Goal: Task Accomplishment & Management: Complete application form

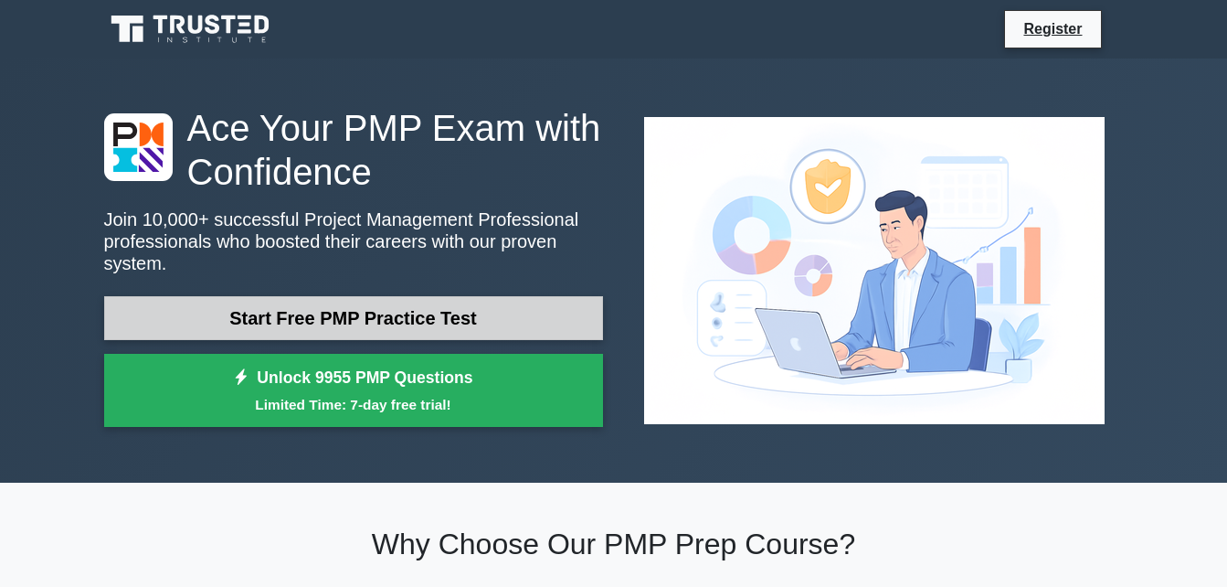
click at [380, 303] on link "Start Free PMP Practice Test" at bounding box center [353, 318] width 499 height 44
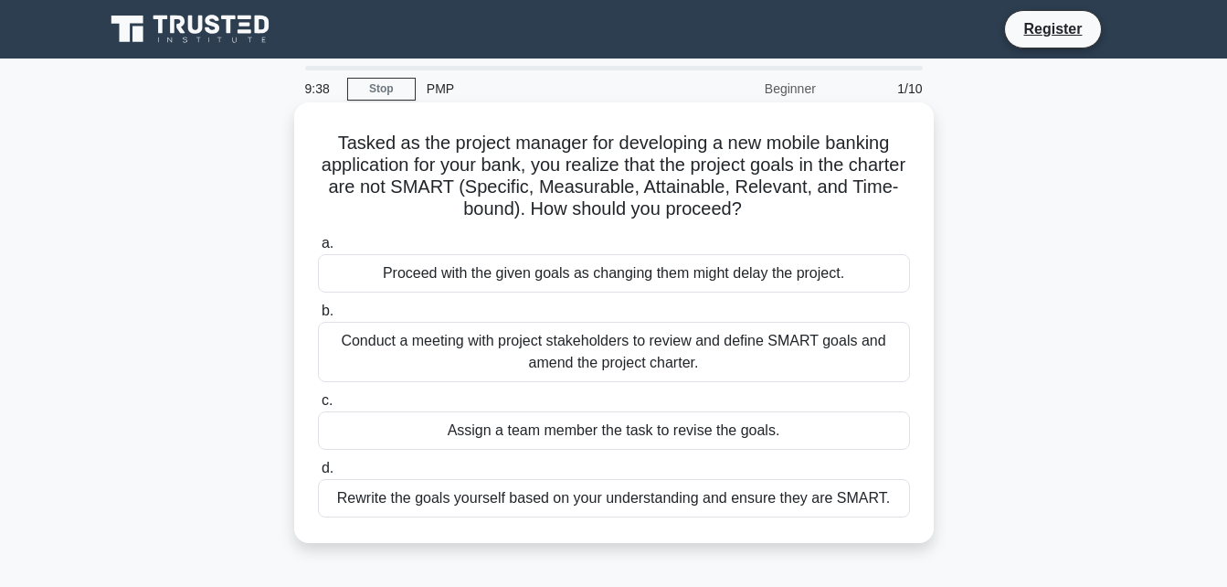
click at [780, 347] on div "Conduct a meeting with project stakeholders to review and define SMART goals an…" at bounding box center [614, 352] width 592 height 60
click at [318, 317] on input "b. Conduct a meeting with project stakeholders to review and define SMART goals…" at bounding box center [318, 311] width 0 height 12
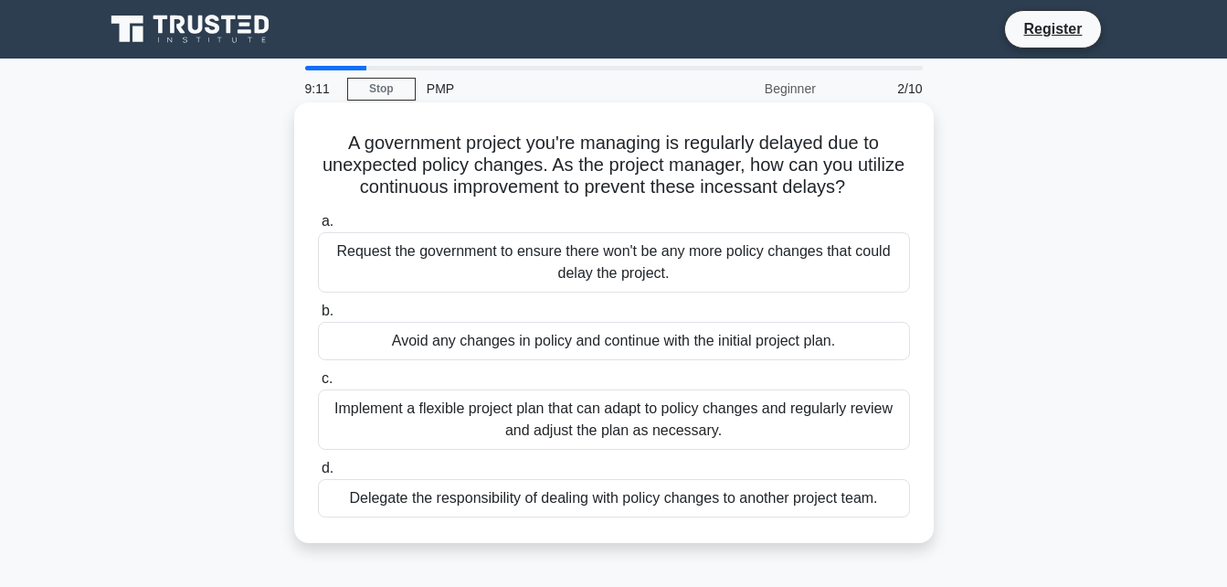
click at [707, 406] on div "Implement a flexible project plan that can adapt to policy changes and regularl…" at bounding box center [614, 419] width 592 height 60
click at [318, 385] on input "c. Implement a flexible project plan that can adapt to policy changes and regul…" at bounding box center [318, 379] width 0 height 12
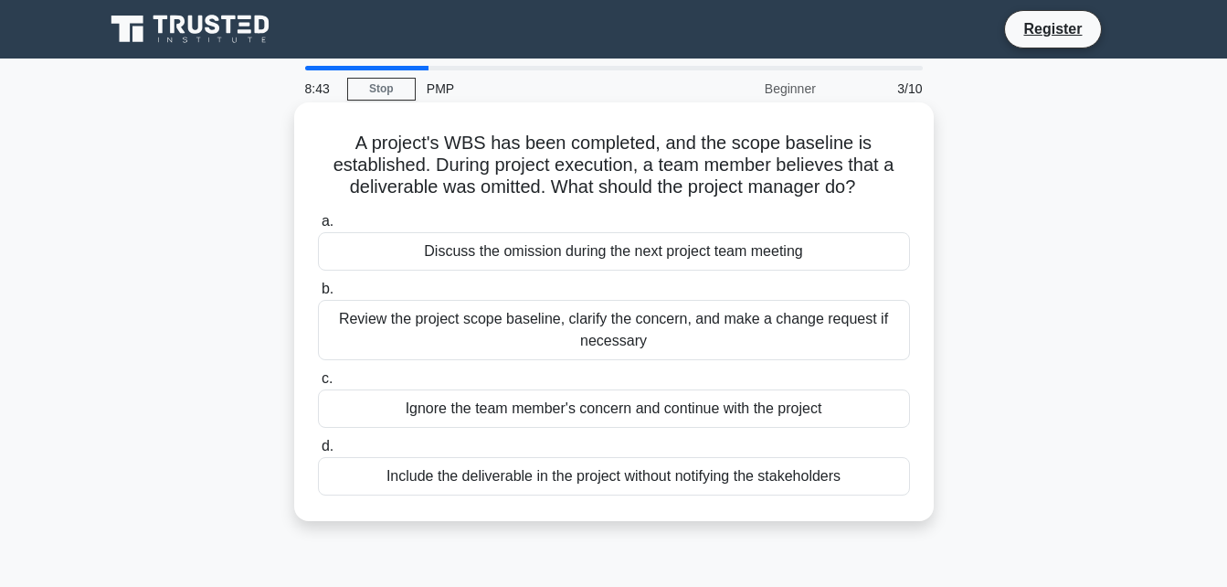
click at [688, 317] on div "Review the project scope baseline, clarify the concern, and make a change reque…" at bounding box center [614, 330] width 592 height 60
click at [318, 295] on input "b. Review the project scope baseline, clarify the concern, and make a change re…" at bounding box center [318, 289] width 0 height 12
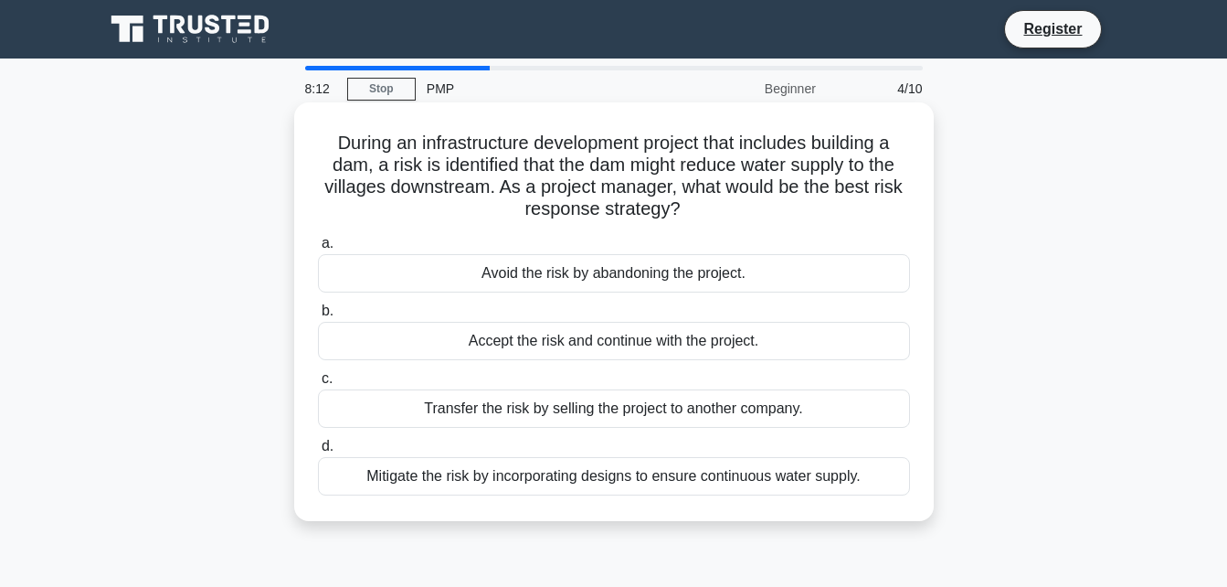
click at [594, 489] on div "Mitigate the risk by incorporating designs to ensure continuous water supply." at bounding box center [614, 476] width 592 height 38
click at [318, 452] on input "d. Mitigate the risk by incorporating designs to ensure continuous water supply." at bounding box center [318, 446] width 0 height 12
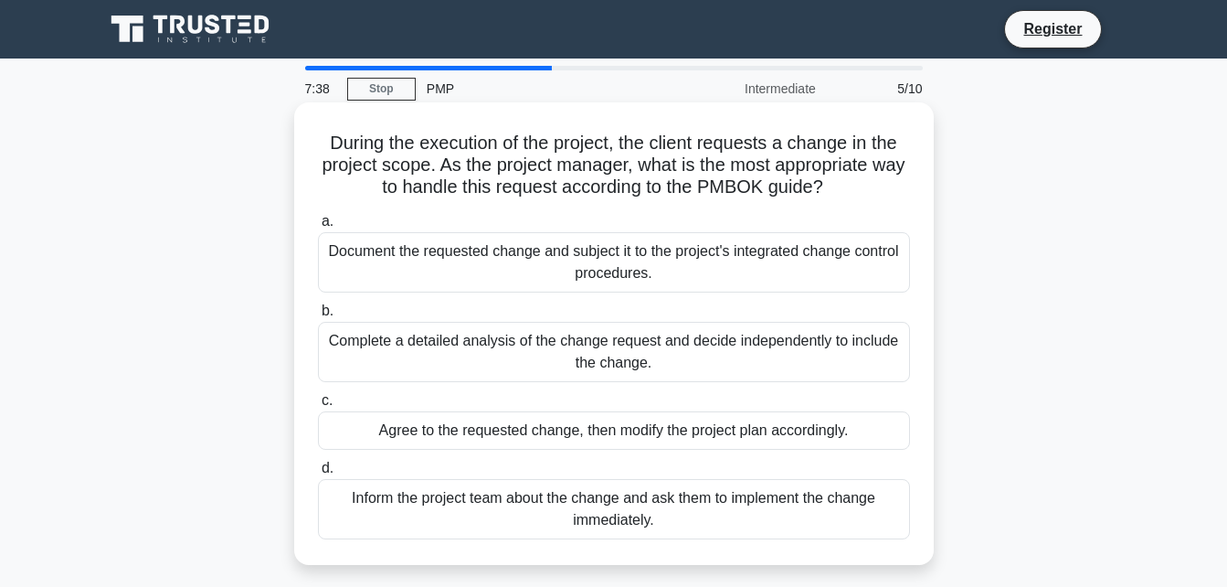
click at [422, 430] on div "Agree to the requested change, then modify the project plan accordingly." at bounding box center [614, 430] width 592 height 38
click at [318, 407] on input "c. Agree to the requested change, then modify the project plan accordingly." at bounding box center [318, 401] width 0 height 12
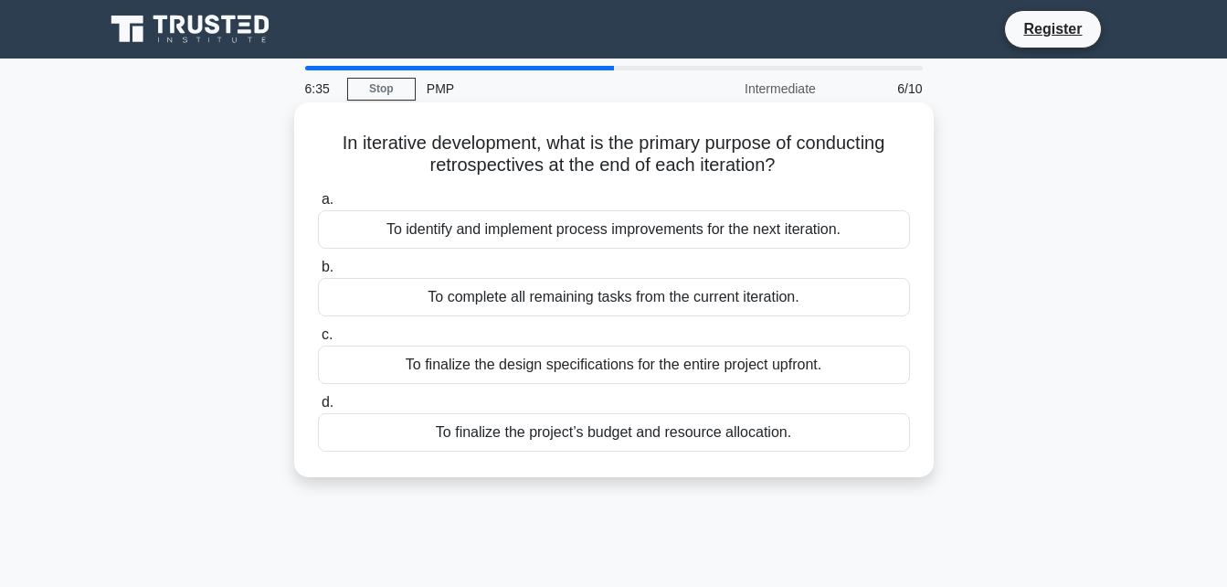
click at [621, 302] on div "To complete all remaining tasks from the current iteration." at bounding box center [614, 297] width 592 height 38
click at [318, 273] on input "b. To complete all remaining tasks from the current iteration." at bounding box center [318, 267] width 0 height 12
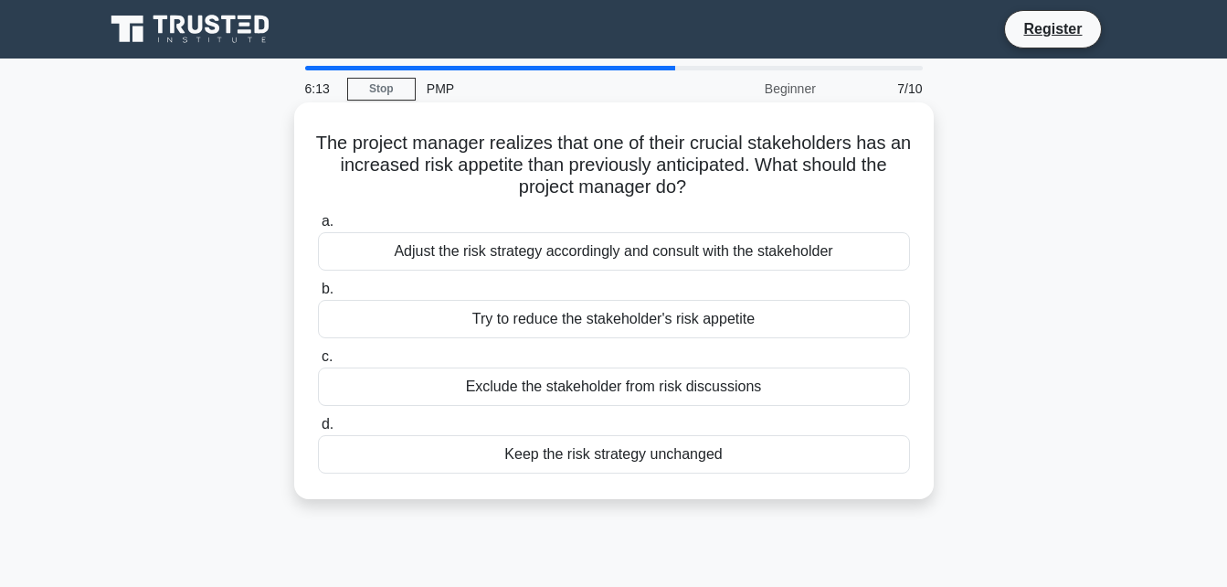
click at [621, 319] on div "Try to reduce the stakeholder's risk appetite" at bounding box center [614, 319] width 592 height 38
click at [318, 295] on input "b. Try to reduce the stakeholder's risk appetite" at bounding box center [318, 289] width 0 height 12
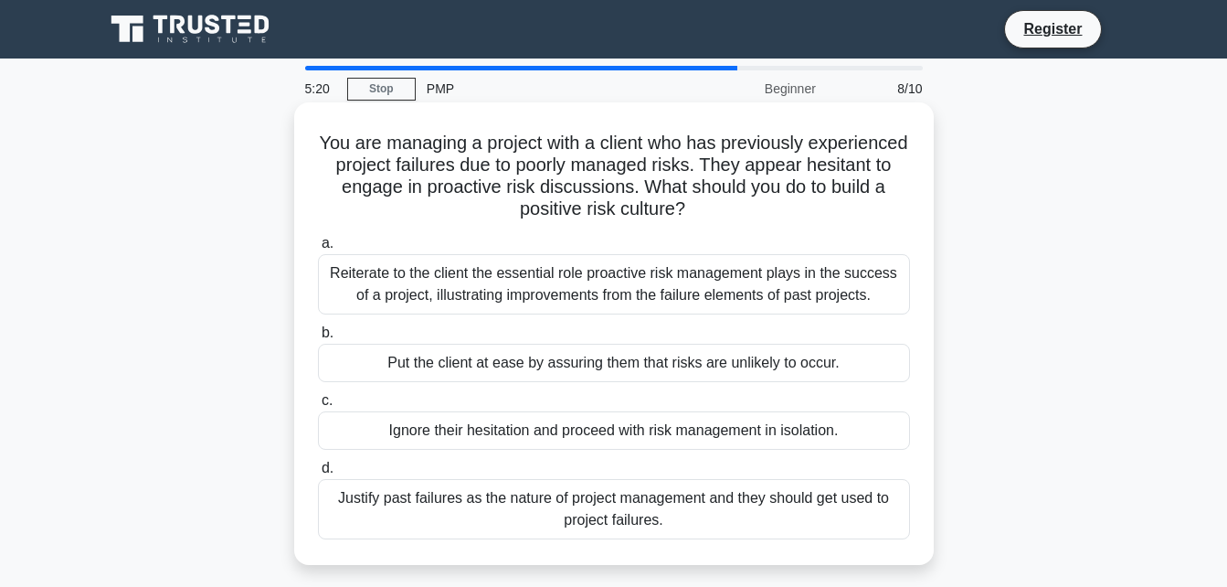
click at [634, 292] on div "Reiterate to the client the essential role proactive risk management plays in t…" at bounding box center [614, 284] width 592 height 60
click at [318, 249] on input "a. Reiterate to the client the essential role proactive risk management plays i…" at bounding box center [318, 244] width 0 height 12
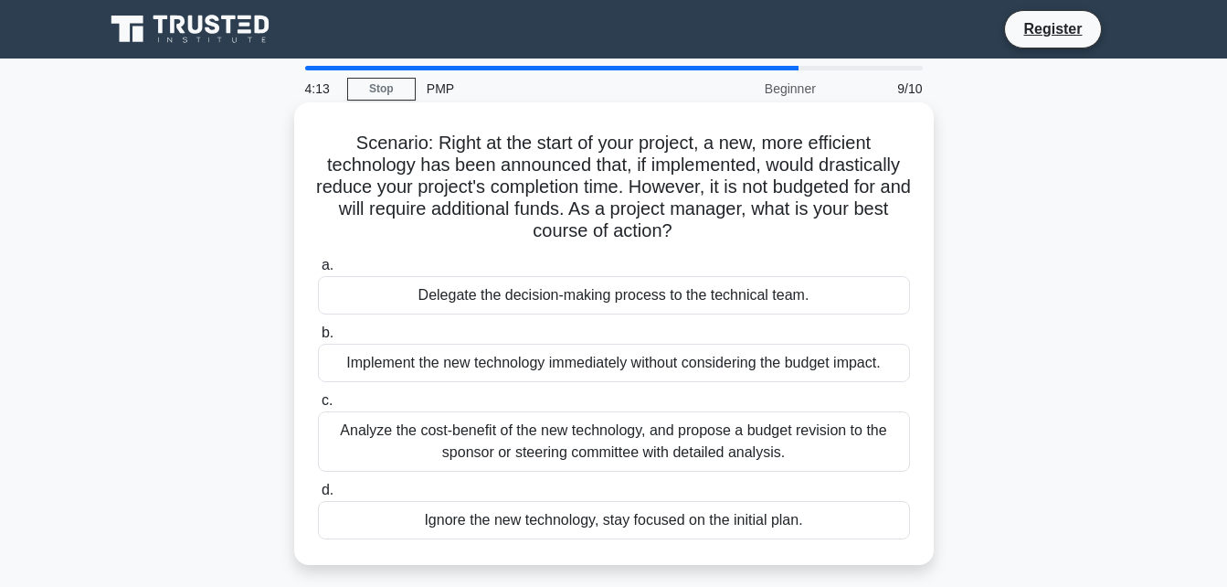
click at [607, 446] on div "Analyze the cost-benefit of the new technology, and propose a budget revision t…" at bounding box center [614, 441] width 592 height 60
click at [318, 407] on input "c. Analyze the cost-benefit of the new technology, and propose a budget revisio…" at bounding box center [318, 401] width 0 height 12
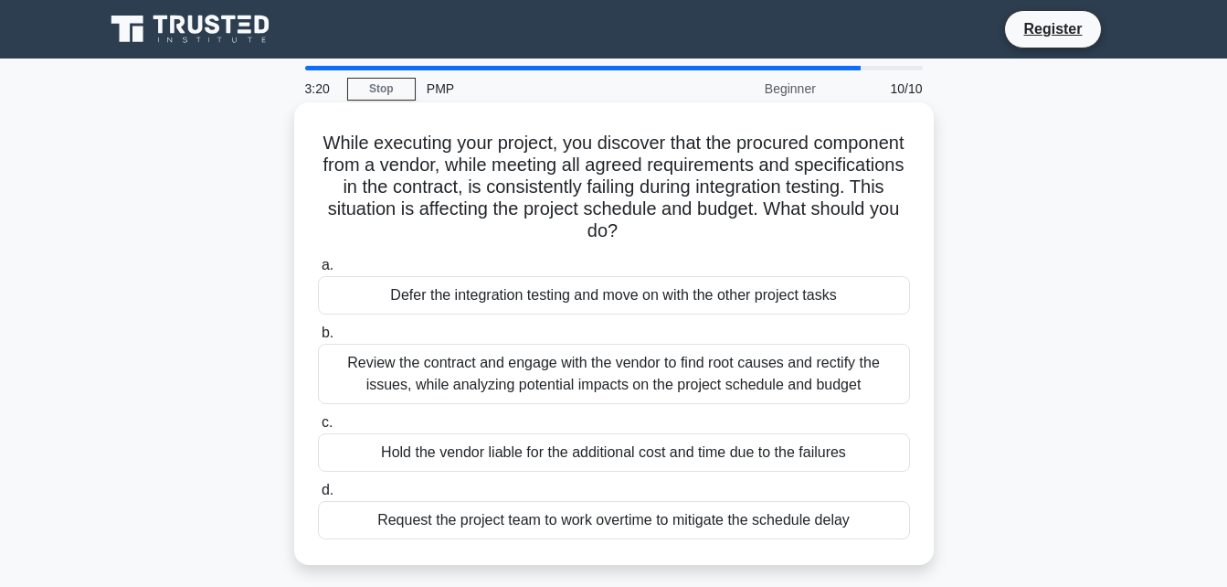
click at [648, 381] on div "Review the contract and engage with the vendor to find root causes and rectify …" at bounding box center [614, 374] width 592 height 60
click at [318, 339] on input "b. Review the contract and engage with the vendor to find root causes and recti…" at bounding box center [318, 333] width 0 height 12
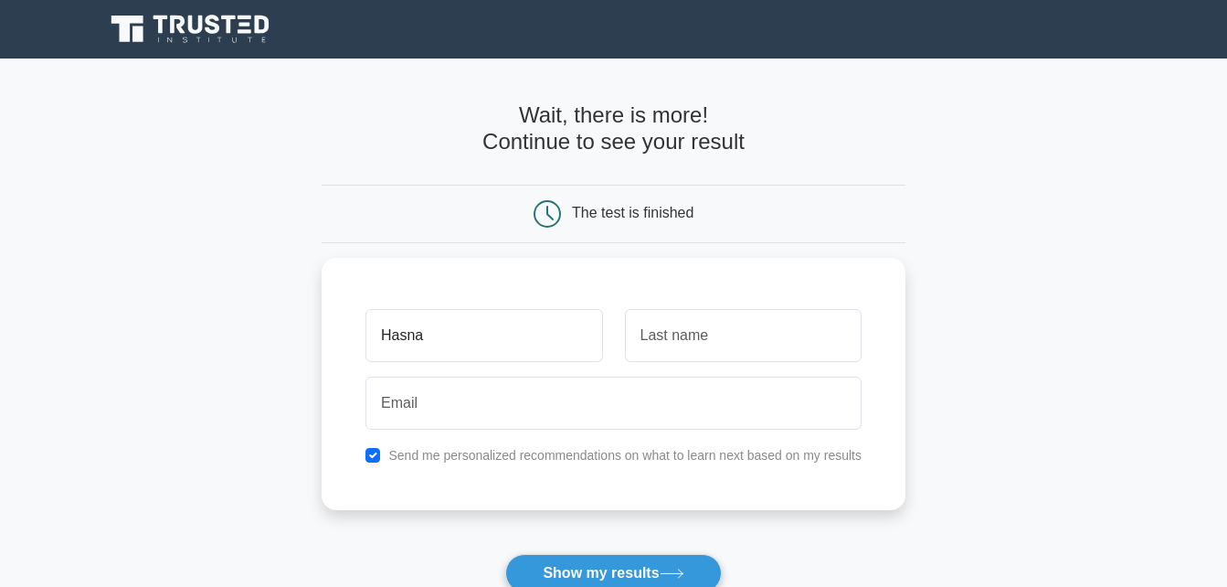
type input "Hasna"
type input "h"
type input "r"
type input "Braxton"
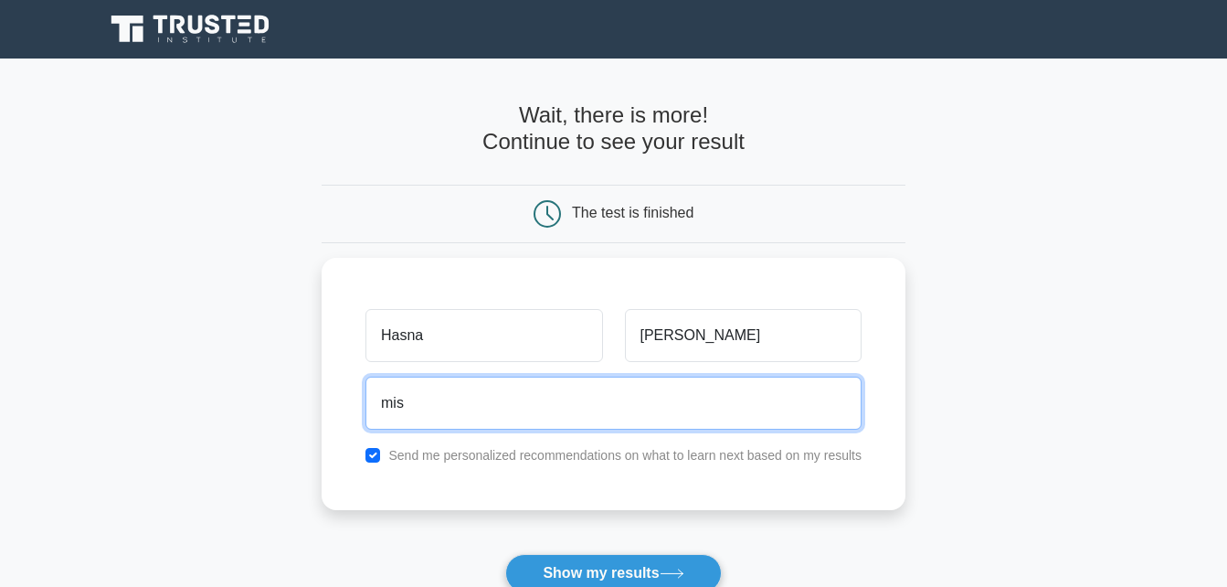
type input "missdelcity06@gmail.com"
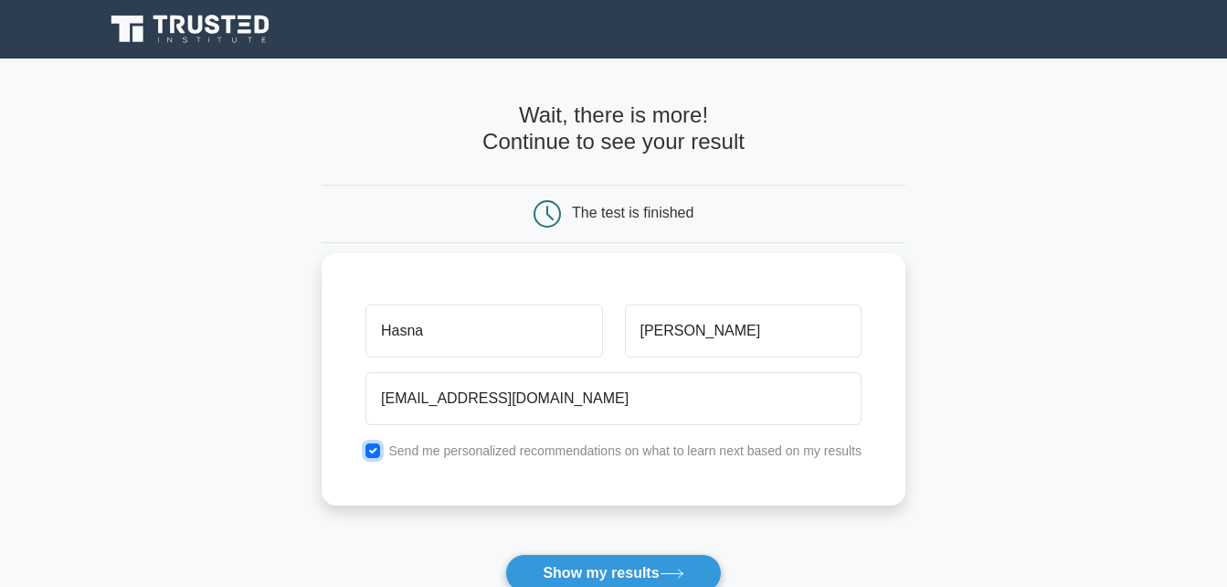
click at [378, 449] on input "checkbox" at bounding box center [372, 450] width 15 height 15
checkbox input "false"
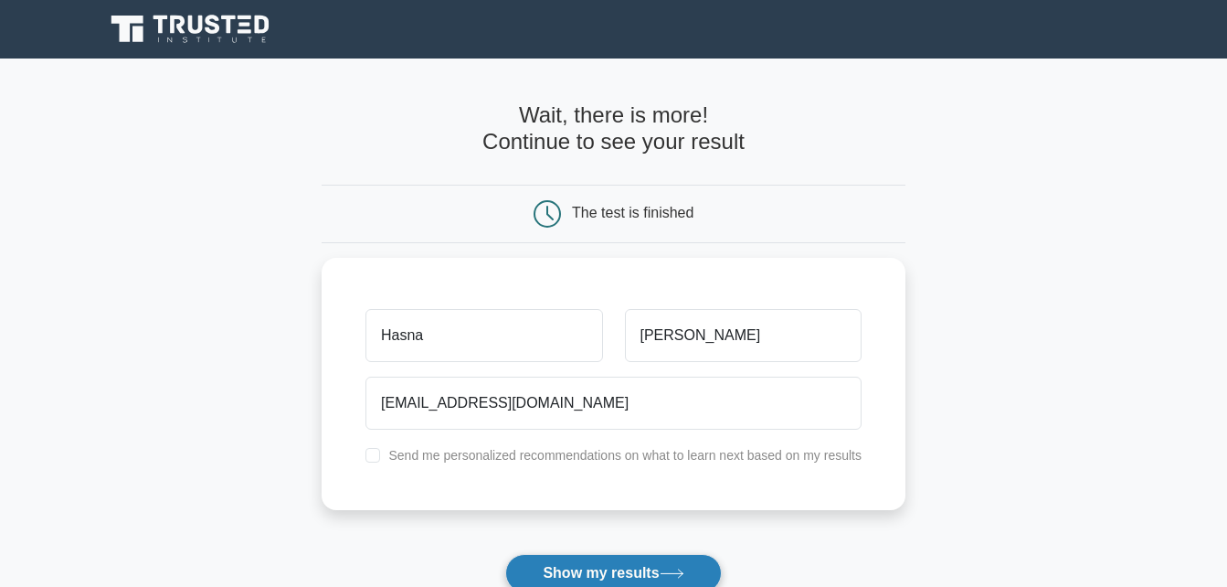
click at [597, 568] on button "Show my results" at bounding box center [613, 573] width 216 height 38
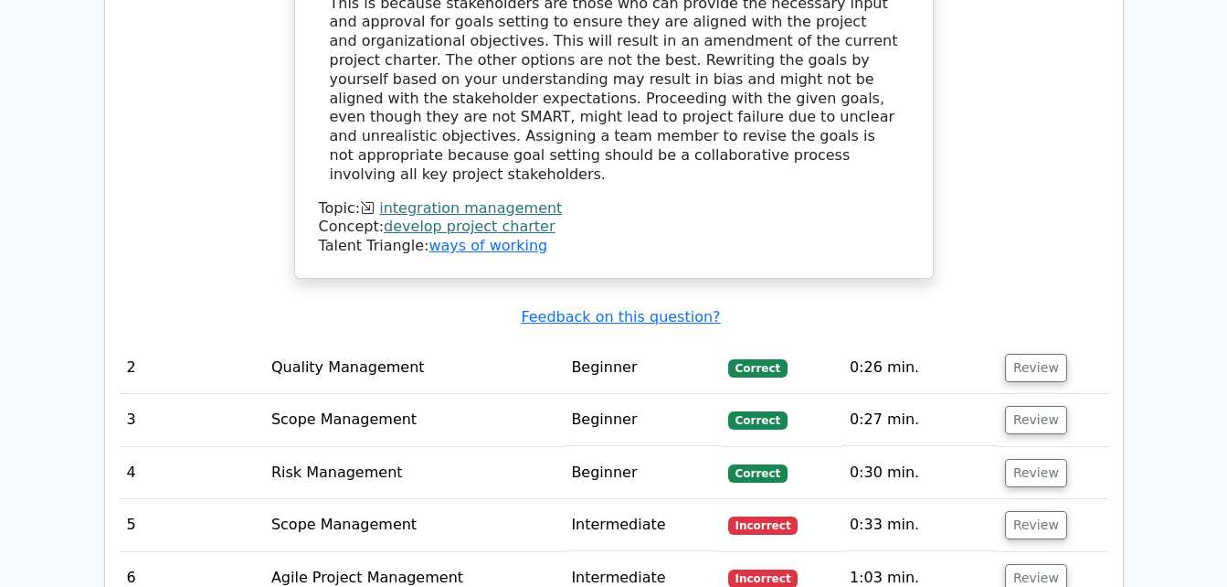
scroll to position [2229, 0]
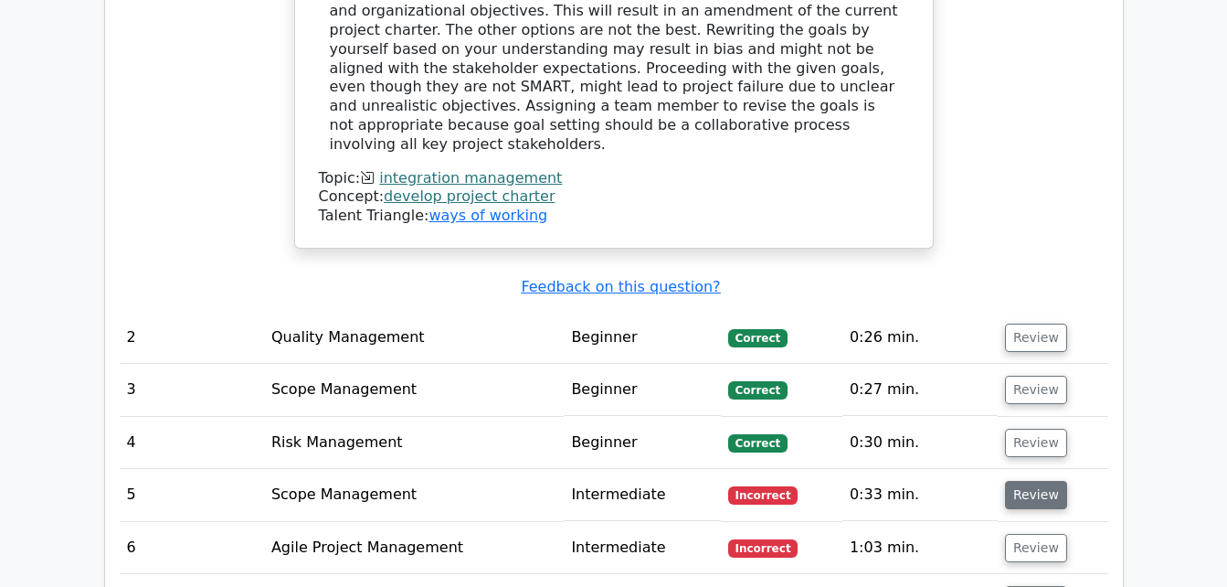
click at [1048, 481] on button "Review" at bounding box center [1036, 495] width 62 height 28
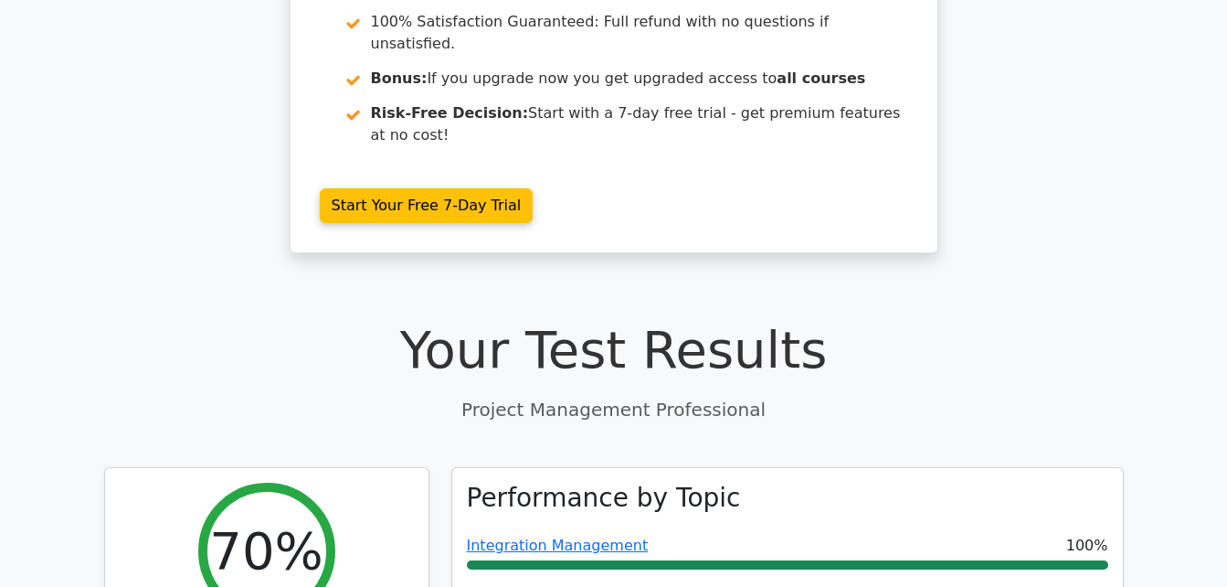
scroll to position [294, 0]
